Goal: Task Accomplishment & Management: Use online tool/utility

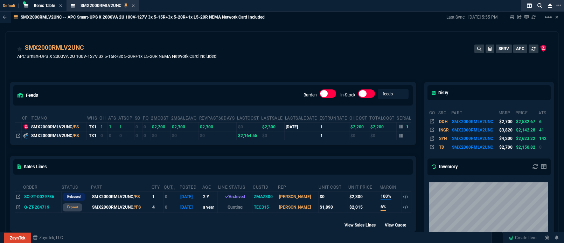
select select "5: [PERSON_NAME]"
click at [132, 5] on icon at bounding box center [133, 6] width 3 height 4
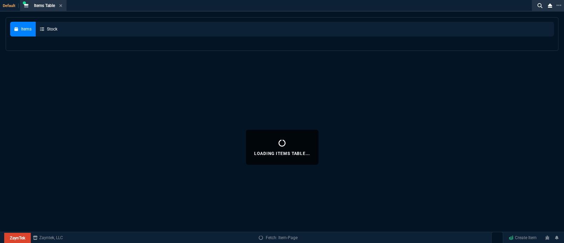
select select
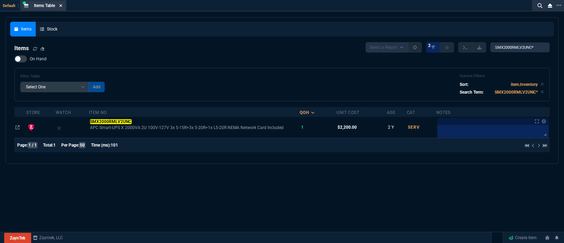
click at [62, 4] on icon at bounding box center [60, 6] width 3 height 4
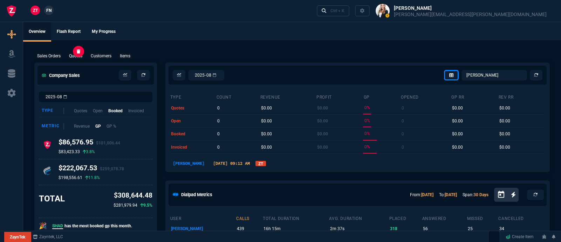
click at [72, 54] on p "Quotes" at bounding box center [75, 56] width 13 height 6
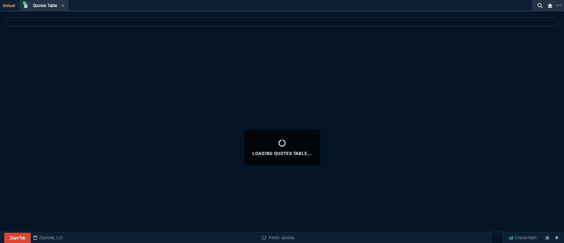
select select
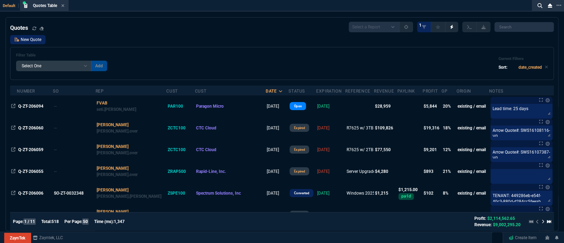
click at [22, 37] on link "New Quote" at bounding box center [27, 39] width 35 height 9
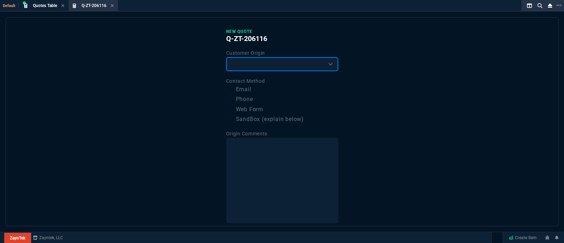
drag, startPoint x: 246, startPoint y: 64, endPoint x: 246, endPoint y: 71, distance: 7.0
click at [246, 64] on select "Existing Customer Amazon Lead (first order) Website Lead (first order) Called (…" at bounding box center [282, 64] width 112 height 14
select select "existing"
click at [226, 57] on select "Existing Customer Amazon Lead (first order) Website Lead (first order) Called (…" at bounding box center [282, 64] width 112 height 14
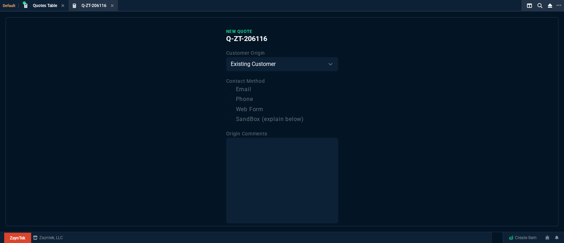
click at [249, 92] on label "Email" at bounding box center [282, 89] width 112 height 9
click at [235, 92] on input "Email" at bounding box center [230, 89] width 8 height 8
checkbox input "true"
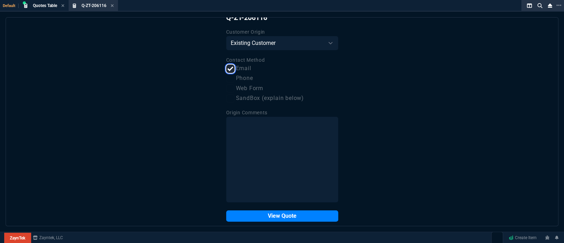
scroll to position [30, 0]
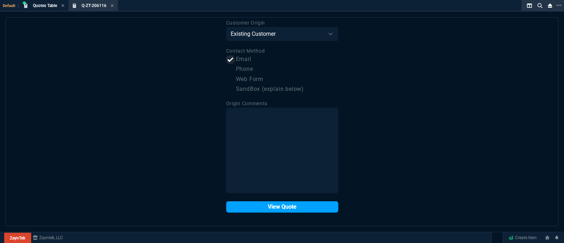
click at [294, 209] on button "View Quote" at bounding box center [282, 206] width 112 height 11
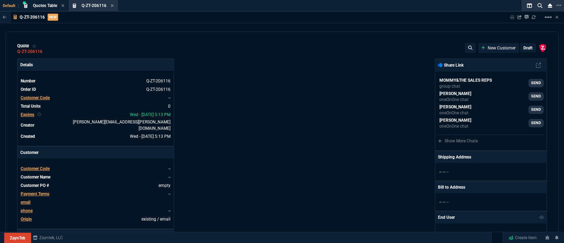
click at [25, 99] on span "Customer Code" at bounding box center [35, 97] width 29 height 5
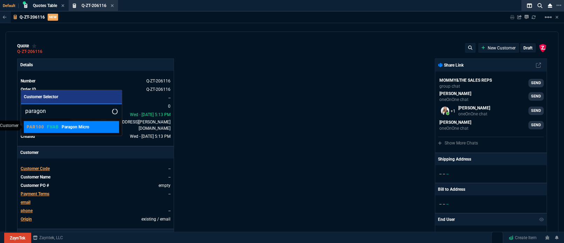
type input "paragon"
click at [37, 125] on p "PAR100" at bounding box center [36, 127] width 18 height 6
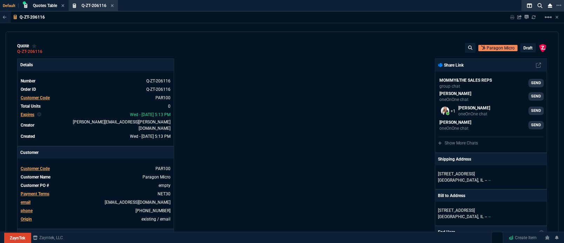
click at [262, 132] on div "Details Number Q-ZT-206116 Order ID Q-ZT-206116 Customer Code PAR100 Total Unit…" at bounding box center [149, 242] width 265 height 366
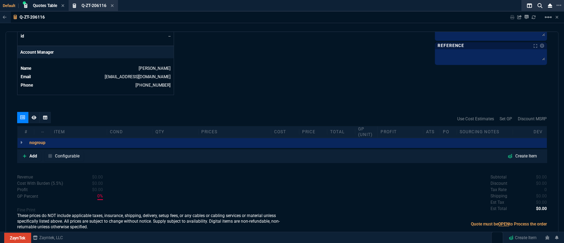
scroll to position [332, 0]
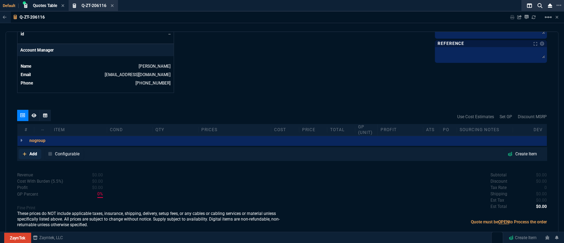
click at [28, 149] on link "Add" at bounding box center [30, 154] width 23 height 11
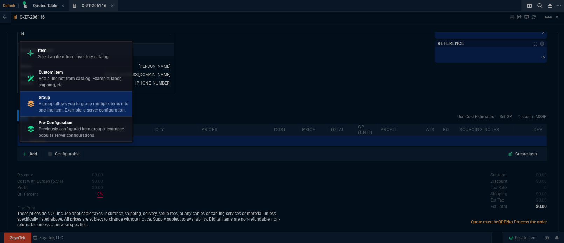
click at [60, 105] on p "A group allows you to group multiple items into one line item. Example: a serve…" at bounding box center [84, 107] width 90 height 13
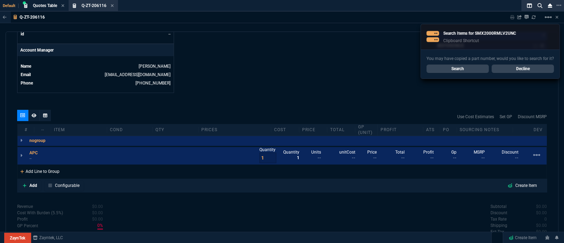
click at [37, 164] on div "Add Line to Group" at bounding box center [40, 170] width 45 height 13
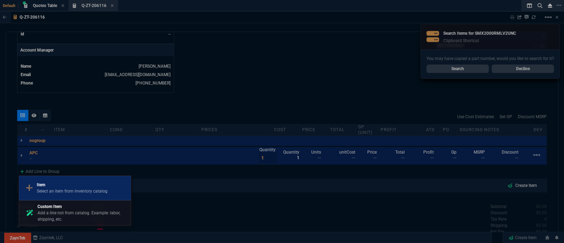
click at [55, 186] on p "Item" at bounding box center [72, 184] width 71 height 6
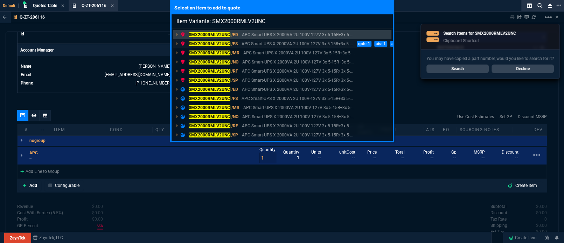
type input "Item Variants: SMX2000RMLV2UNC"
click at [344, 41] on p "APC Smart-UPS X 2000VA 2U 100V-127V 3x 5-15R+3x 5-..." at bounding box center [297, 44] width 111 height 6
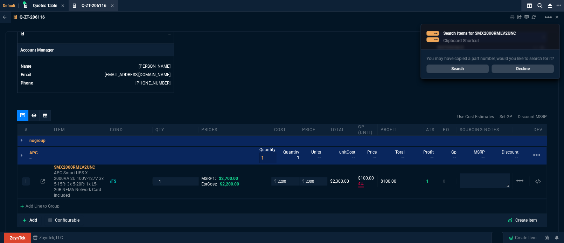
type input "4"
type input "100"
type input "15"
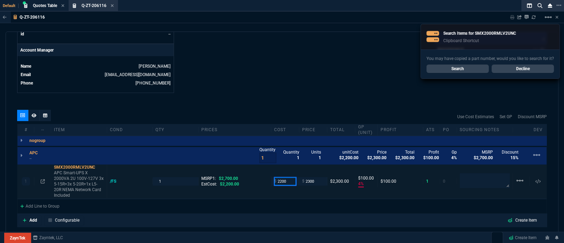
click at [289, 177] on input "2200" at bounding box center [285, 181] width 22 height 8
type input "1800"
type input "22"
type input "500"
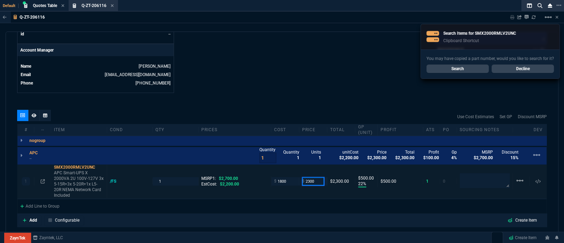
type input "2"
type input "-89900"
type input "-1798"
type input "100"
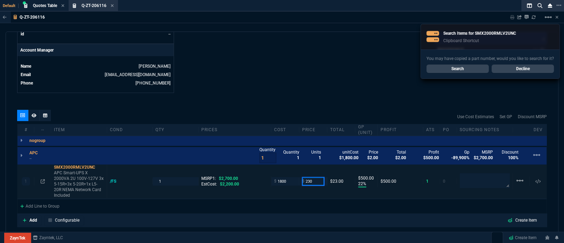
type input "2300"
type input "22"
type input "500"
type input "15"
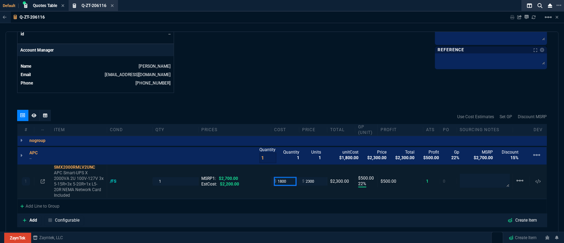
click at [287, 177] on input "1800" at bounding box center [285, 181] width 22 height 8
type input "1880"
type input "18"
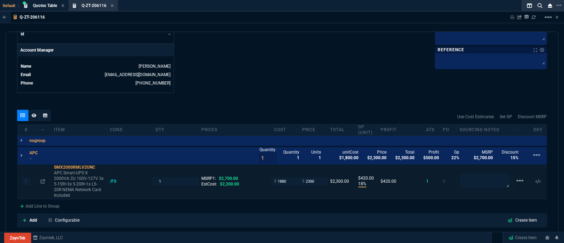
type input "420"
click at [473, 178] on textarea at bounding box center [485, 180] width 50 height 15
type textarea "Arbi / can we write our unit down to match?"
